Goal: Navigation & Orientation: Go to known website

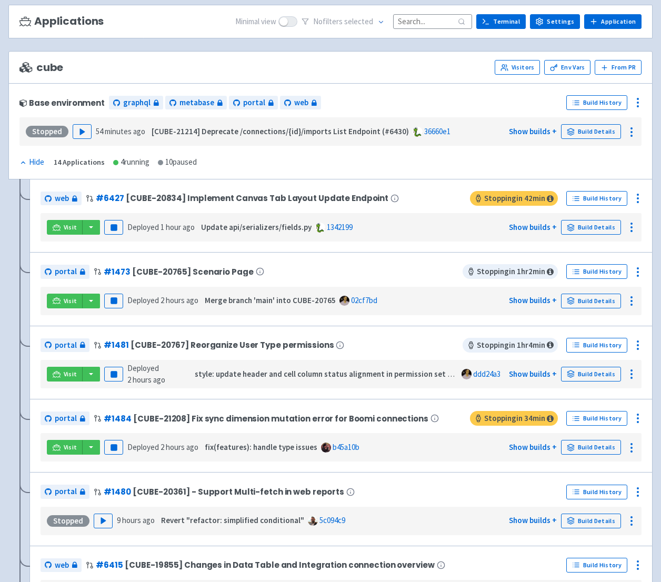
scroll to position [75, 0]
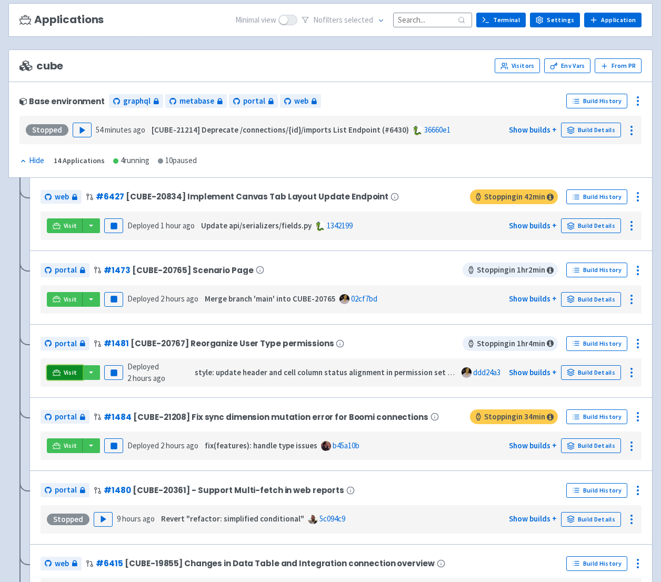
click at [69, 377] on link "Visit" at bounding box center [65, 372] width 36 height 15
click at [63, 297] on link "Visit" at bounding box center [65, 299] width 36 height 15
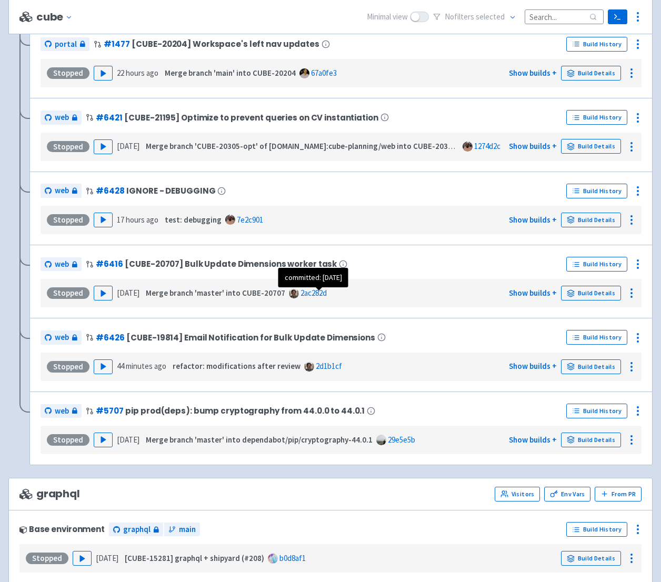
scroll to position [0, 0]
